Goal: Information Seeking & Learning: Learn about a topic

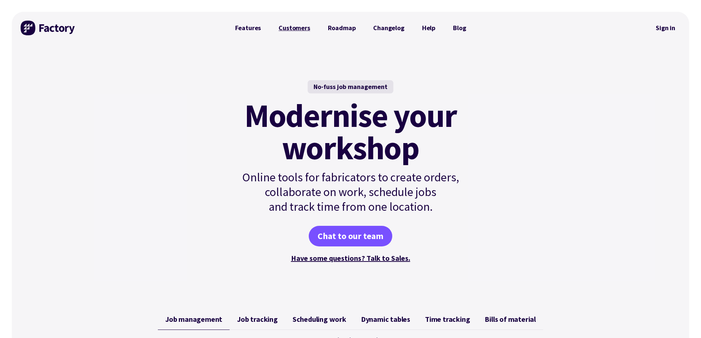
click at [301, 27] on link "Customers" at bounding box center [294, 28] width 49 height 15
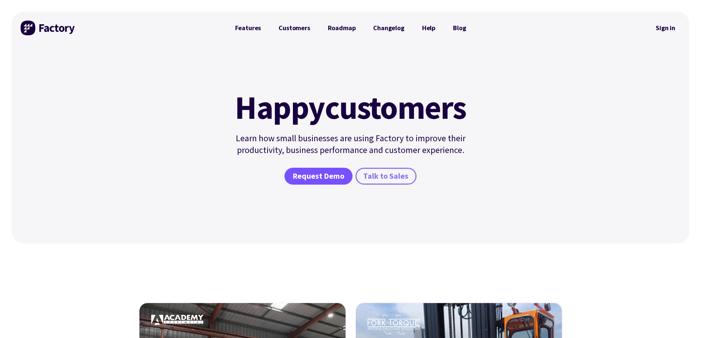
click at [407, 176] on span "Talk to Sales" at bounding box center [385, 176] width 45 height 11
click at [334, 174] on span "Request Demo" at bounding box center [318, 176] width 52 height 11
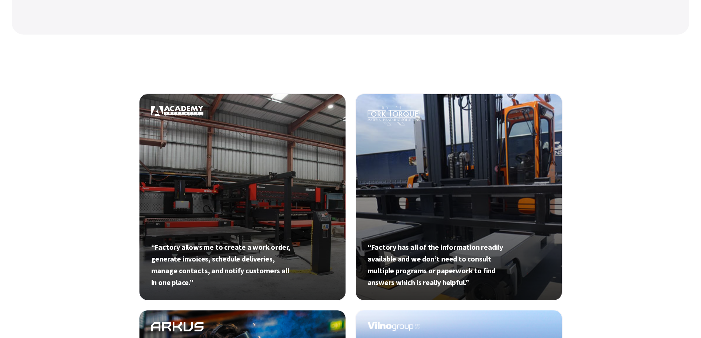
scroll to position [221, 0]
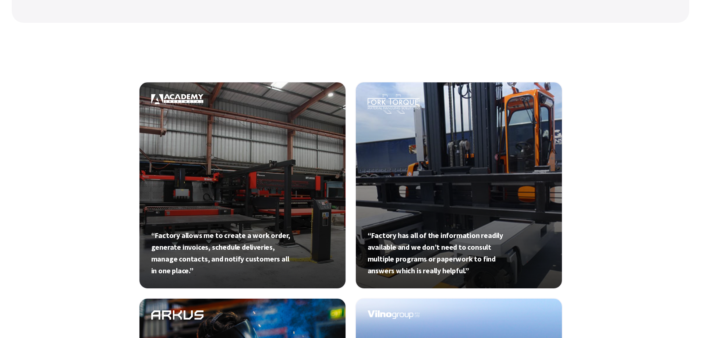
click at [256, 174] on link at bounding box center [242, 185] width 207 height 207
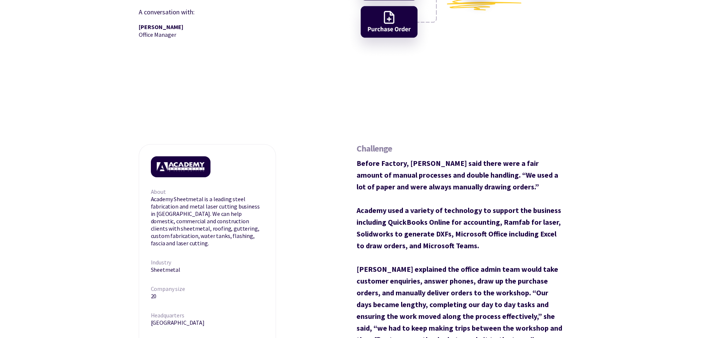
scroll to position [221, 0]
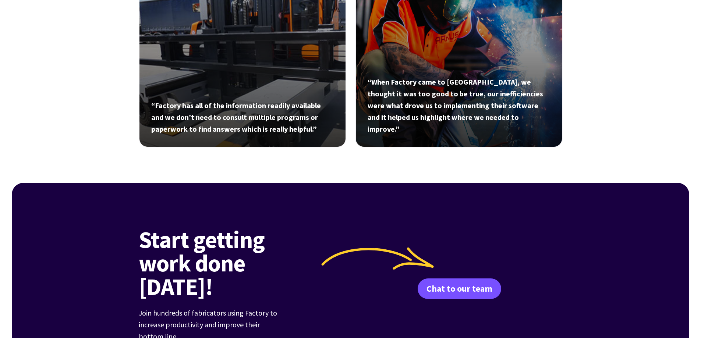
scroll to position [1287, 0]
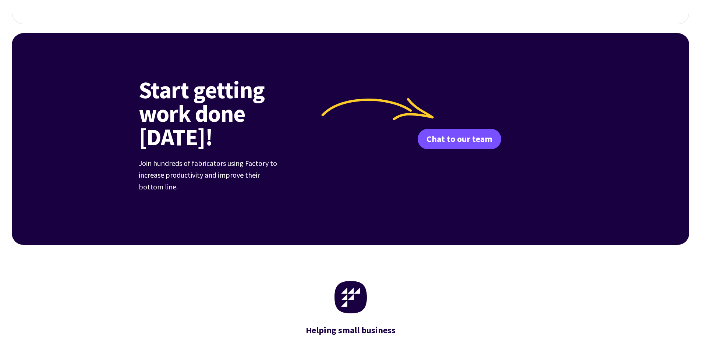
scroll to position [920, 0]
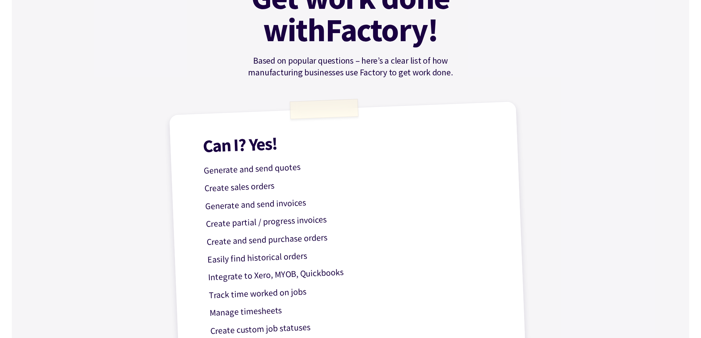
scroll to position [110, 0]
